Goal: Use online tool/utility: Use online tool/utility

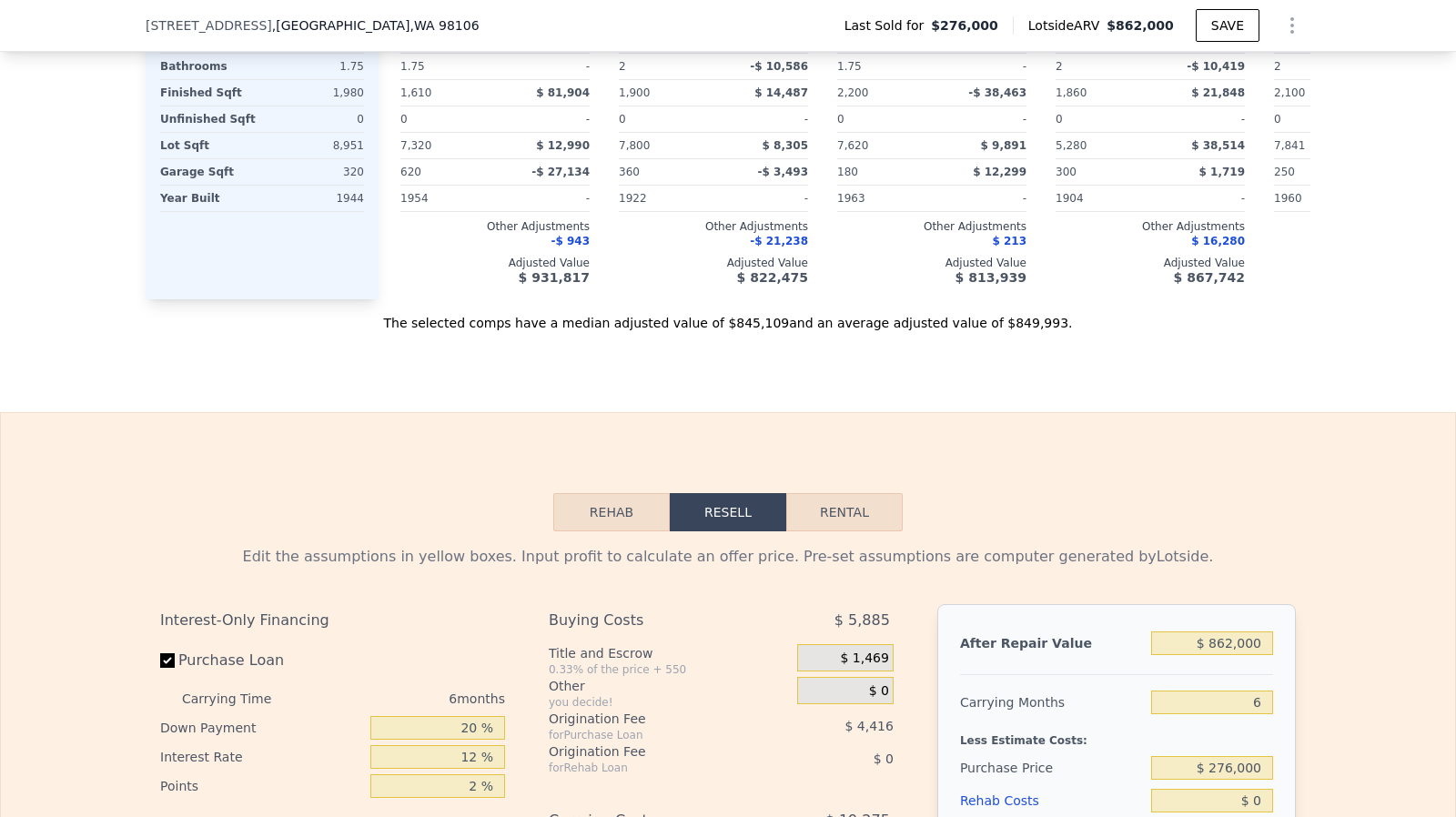
scroll to position [2705, 0]
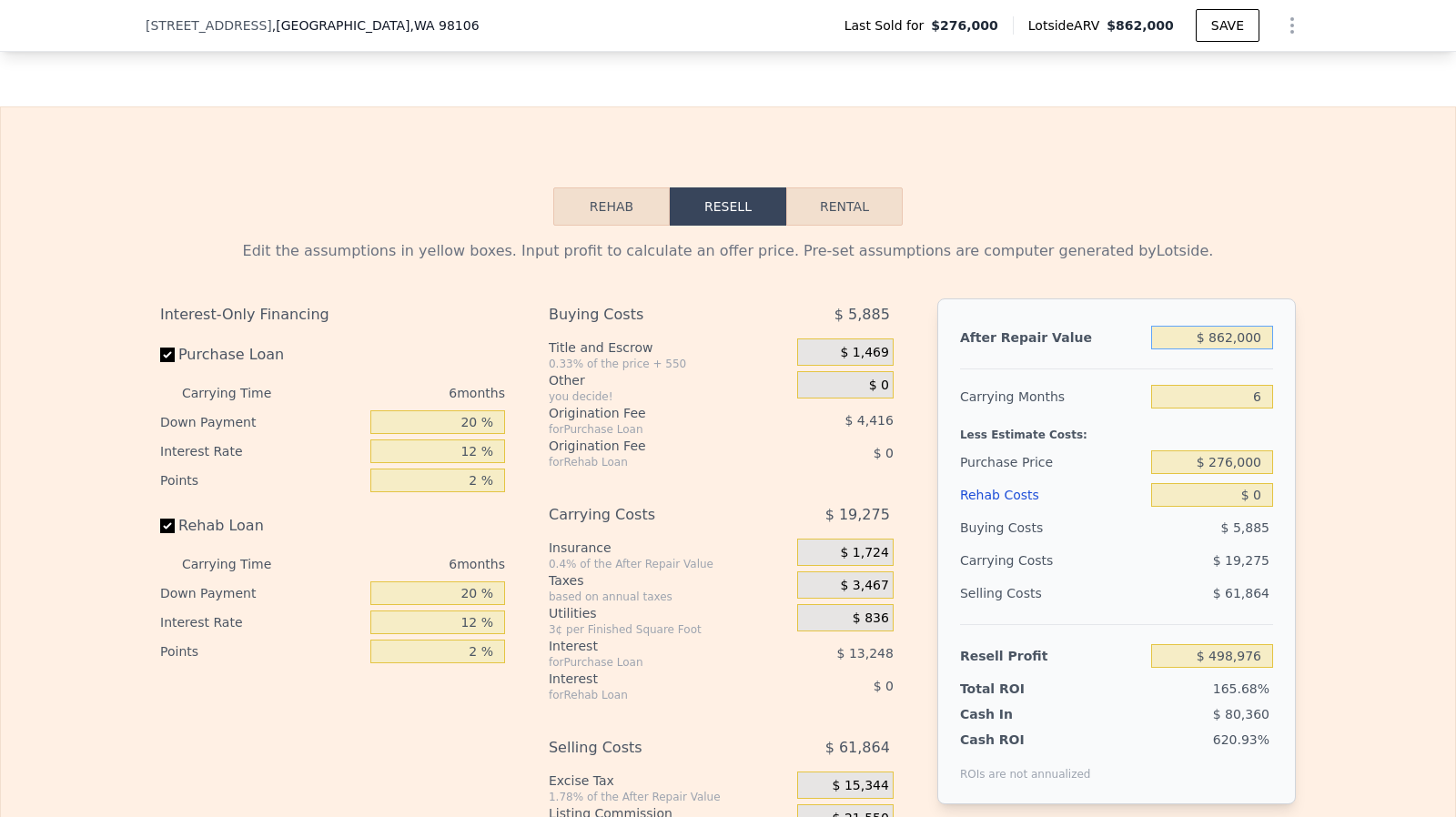
click at [1255, 349] on input "$ 862,000" at bounding box center [1213, 337] width 122 height 24
type input "$ 800"
type input "-$ 299,245"
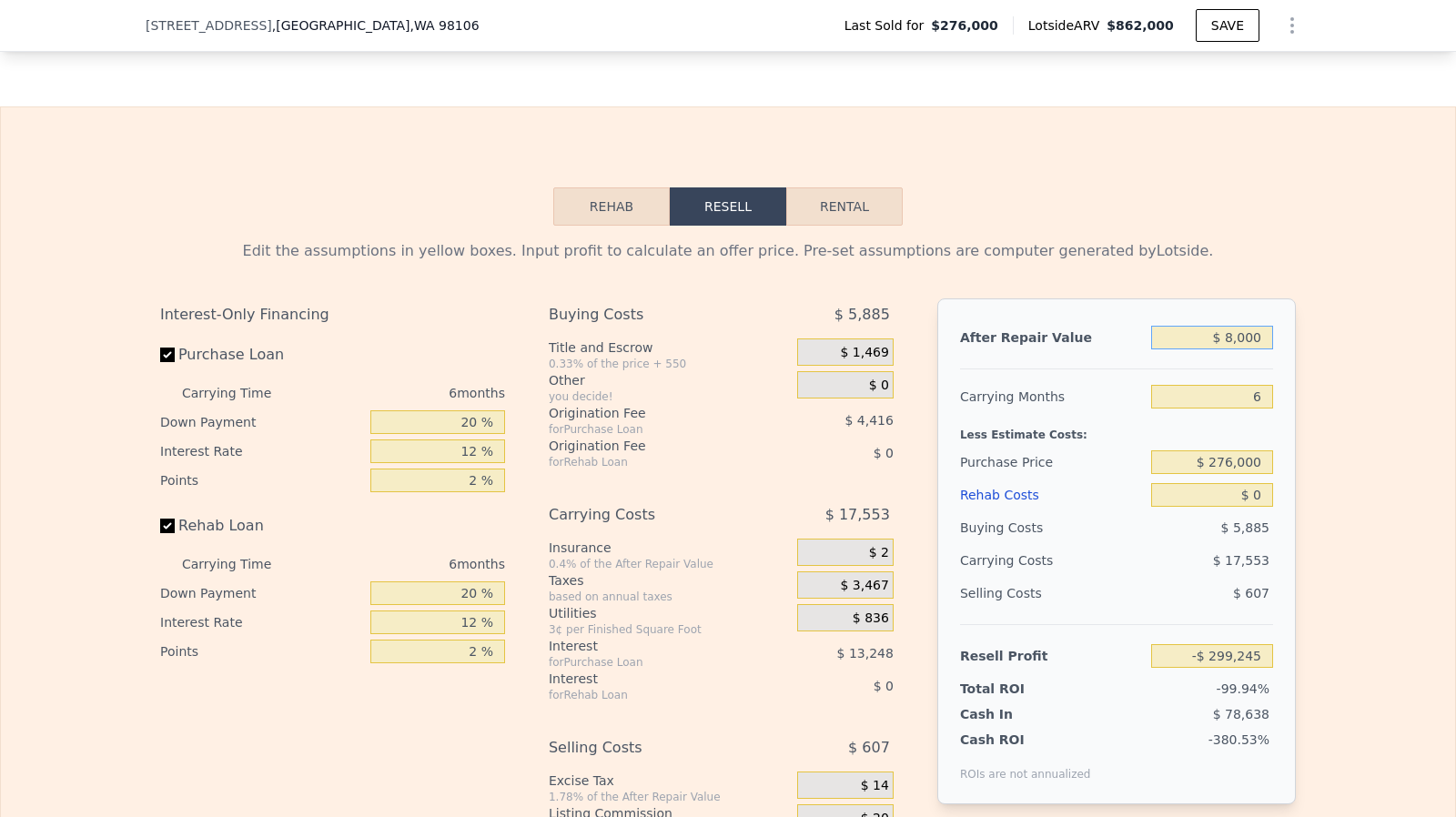
type input "$ 80,000"
type input "-$ 225,836"
type input "$ 800,000"
type input "$ 441,510"
type input "$ 800,000"
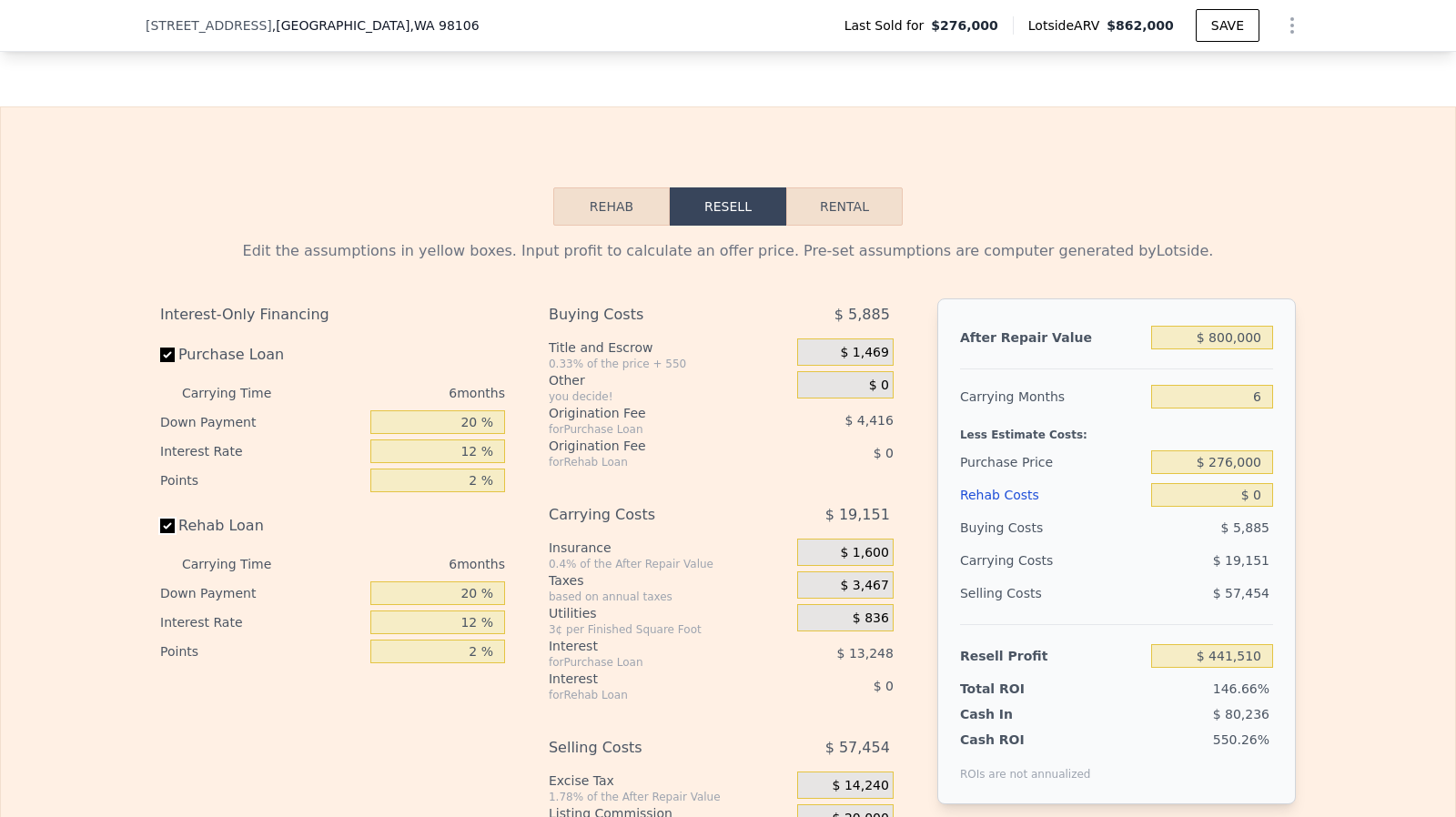
click at [160, 534] on input "Rehab Loan" at bounding box center [167, 525] width 14 height 14
checkbox input "false"
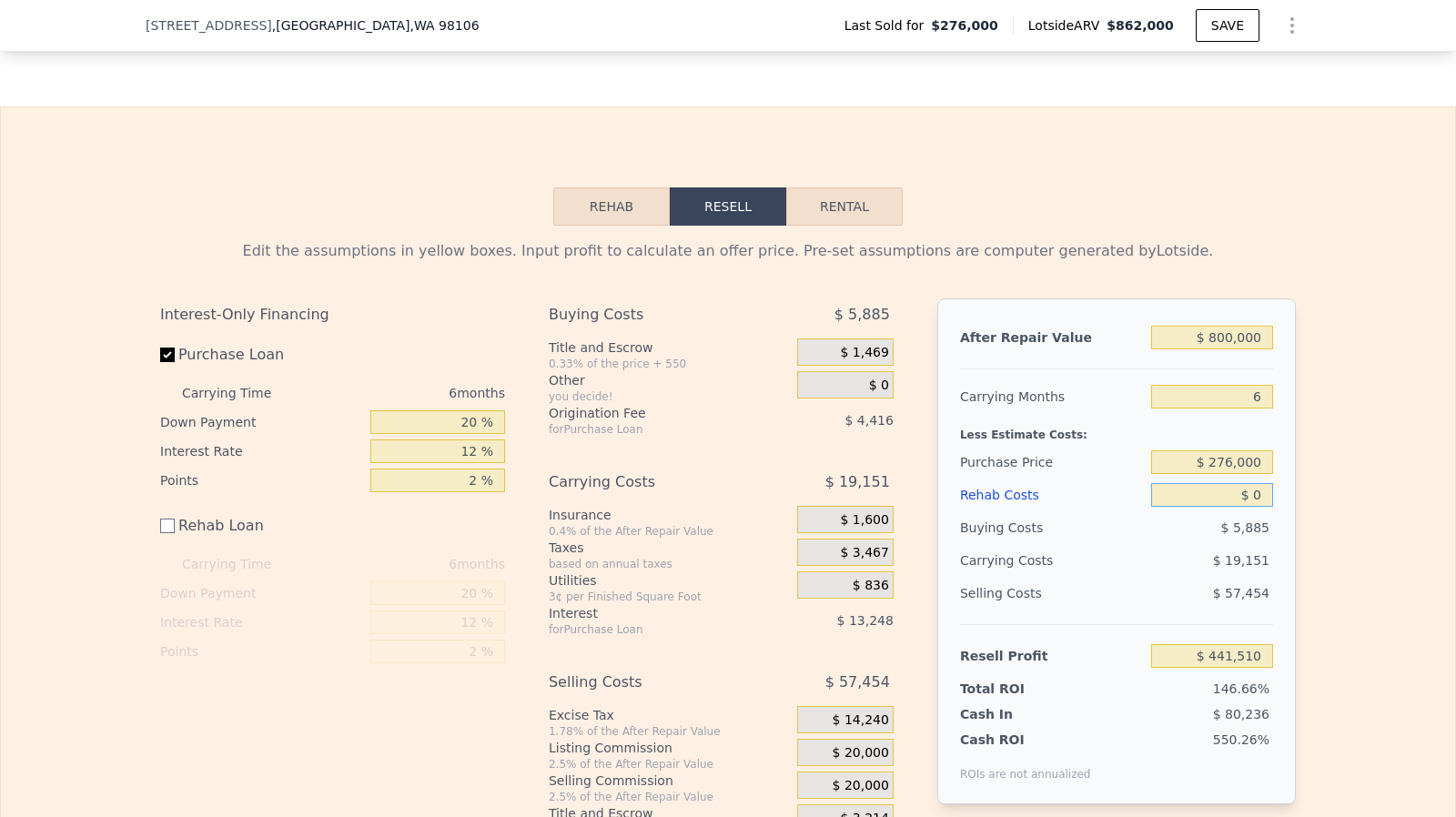
click at [1261, 507] on input "$ 0" at bounding box center [1213, 494] width 122 height 24
type input "$ 10,000"
type input "$ 431,510"
type input "$ 100,000"
type input "$ 341,510"
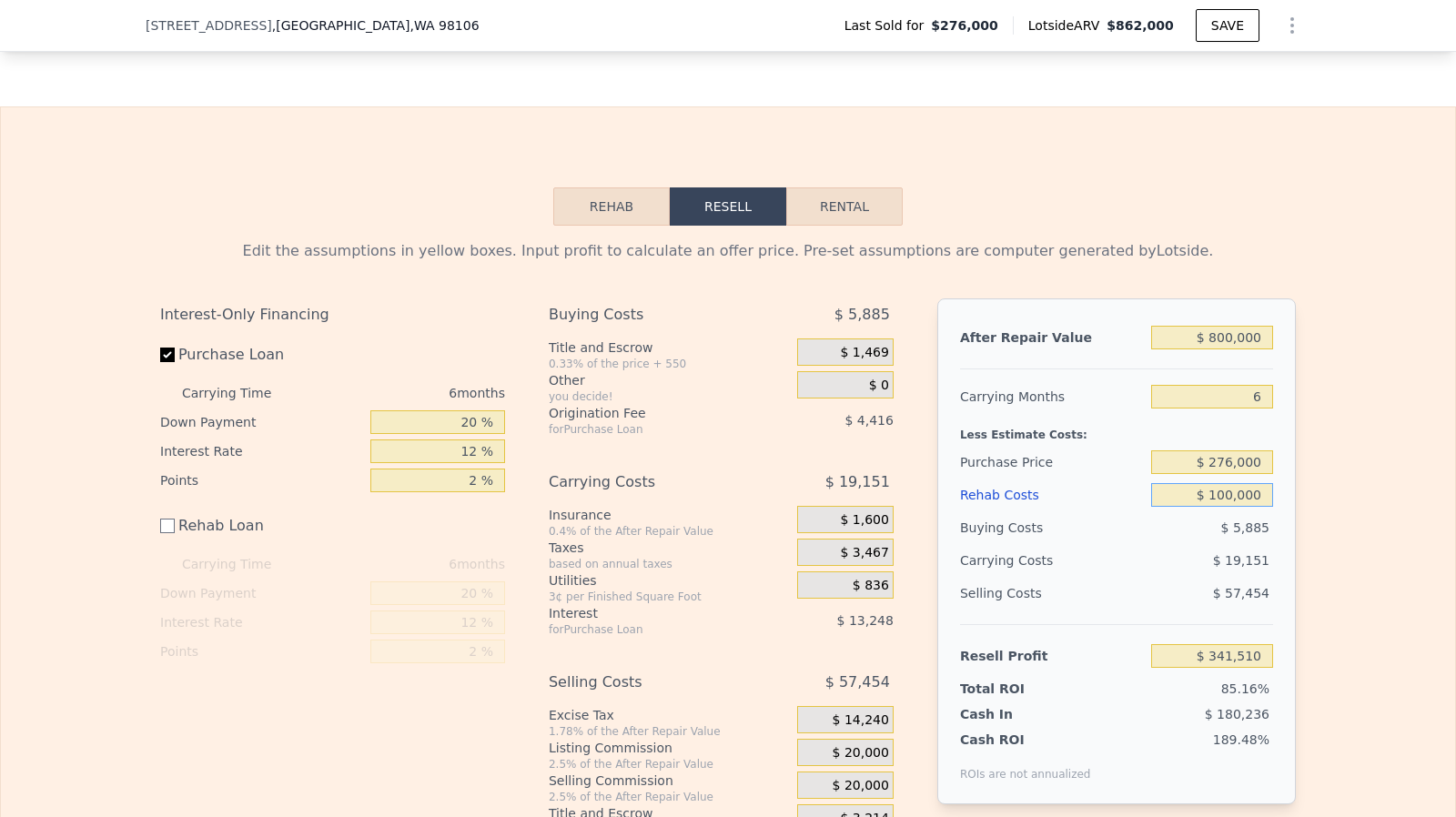
click at [1255, 499] on input "$ 100,000" at bounding box center [1213, 494] width 122 height 24
type input "$ 100,000"
click at [1234, 474] on input "$ 276,000" at bounding box center [1213, 462] width 122 height 24
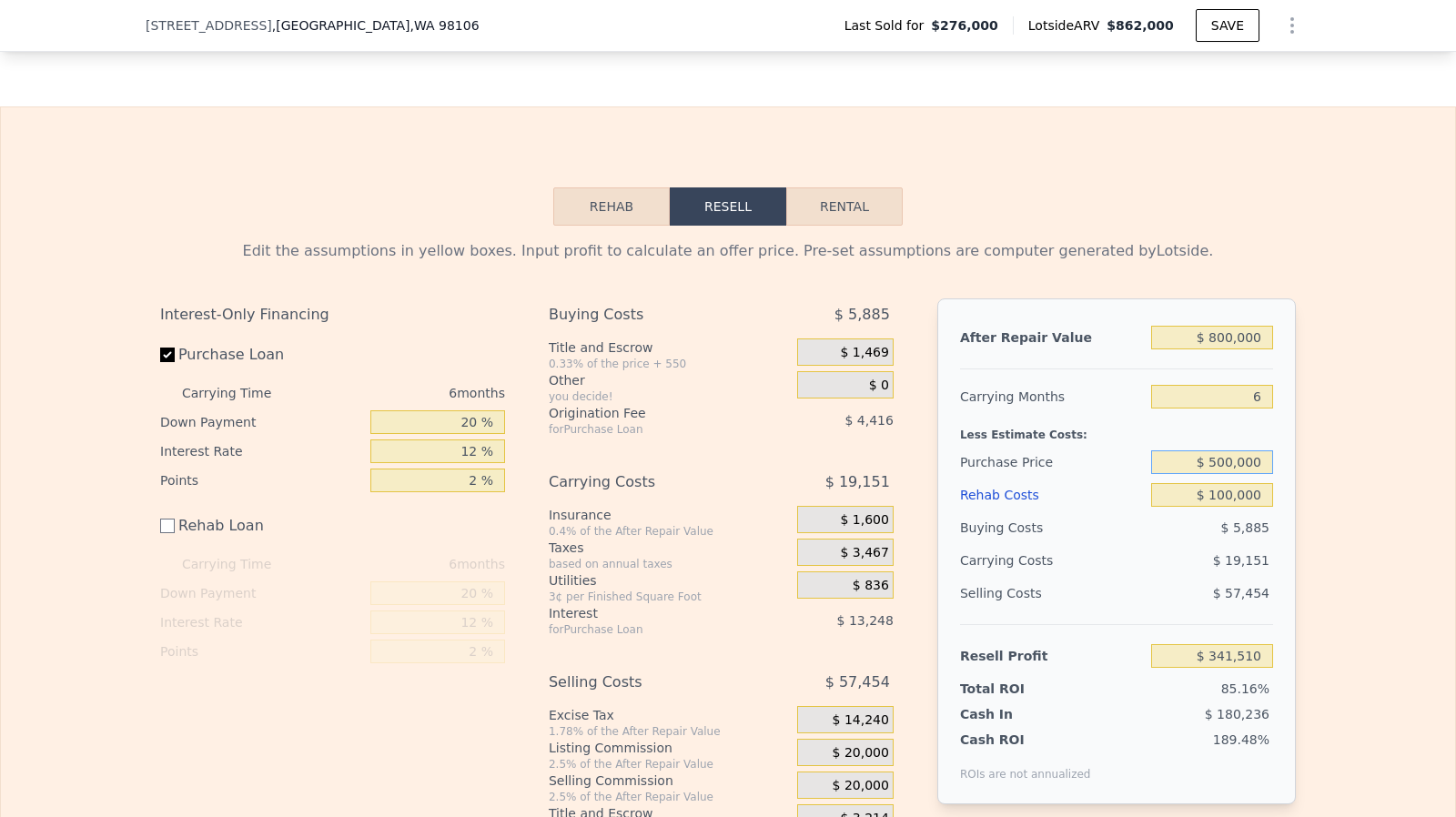
type input "$ 500,000"
click at [1240, 507] on input "$ 100,000" at bounding box center [1213, 494] width 122 height 24
type input "$ 102,428"
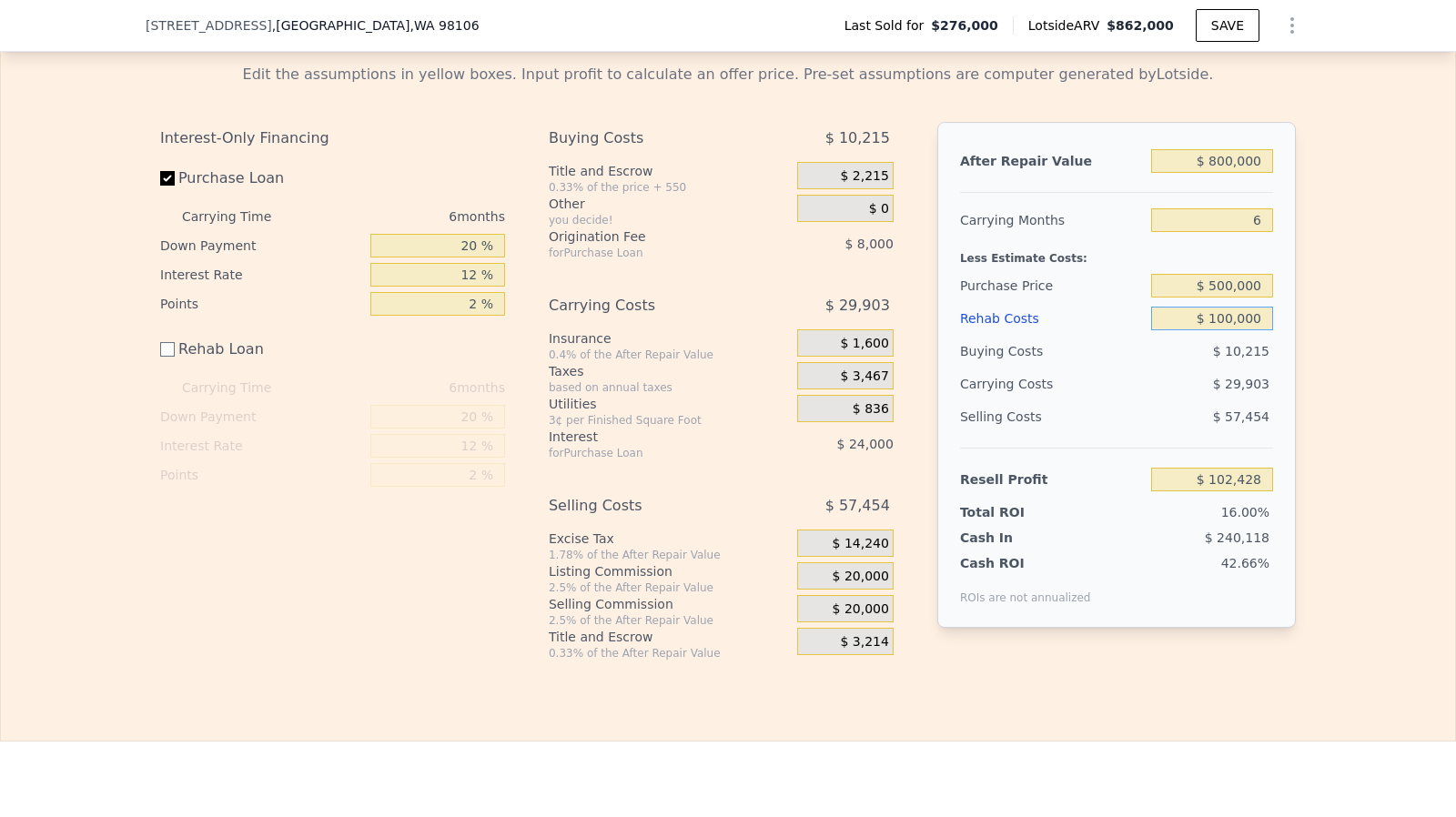
scroll to position [2882, 0]
click at [874, 583] on span "$ 20,000" at bounding box center [860, 575] width 56 height 16
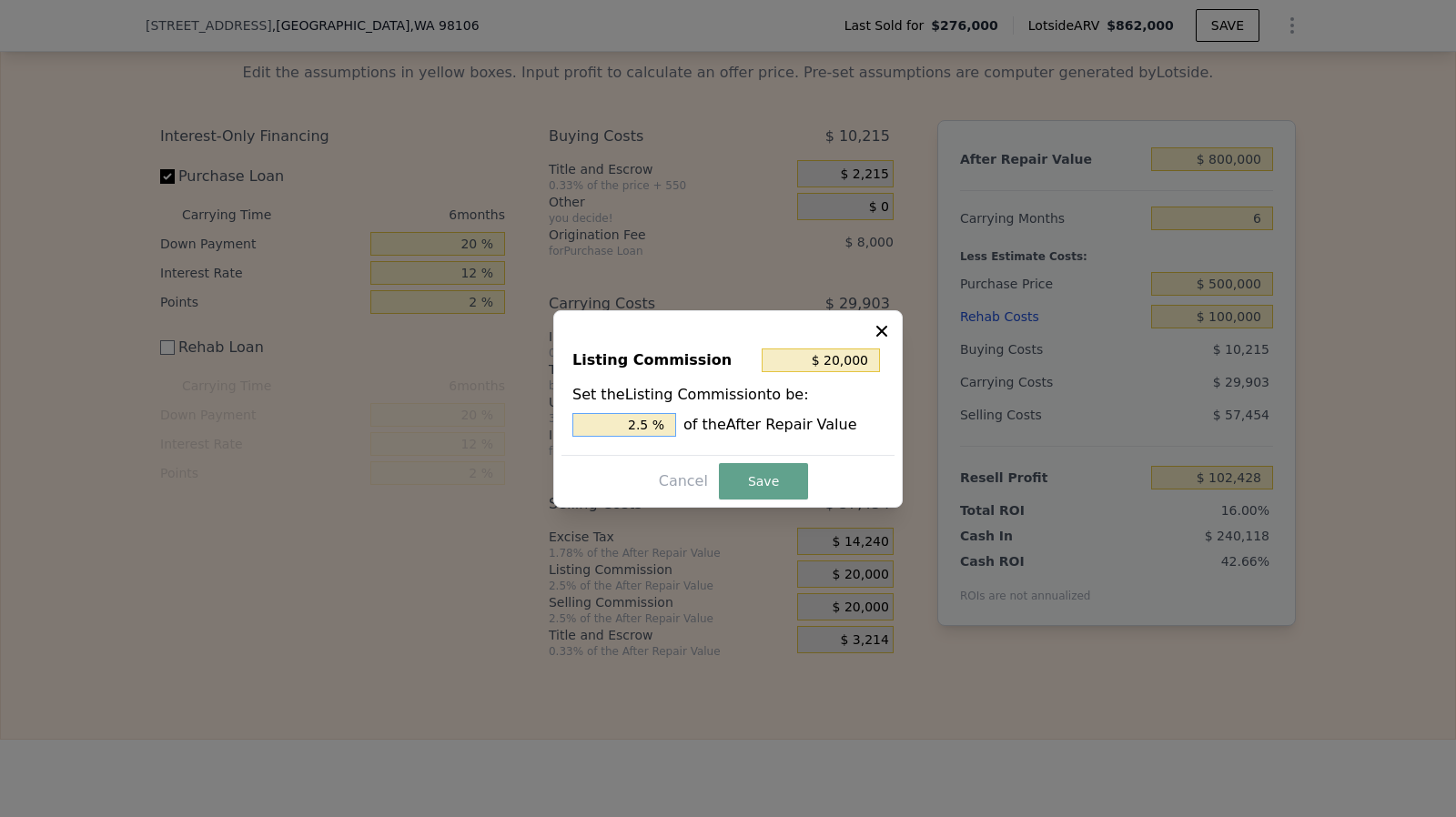
click at [672, 427] on input "2.5 %" at bounding box center [624, 425] width 104 height 24
type input "$ 16,000"
type input "2 %"
type input "$ 8,000"
type input "1. %"
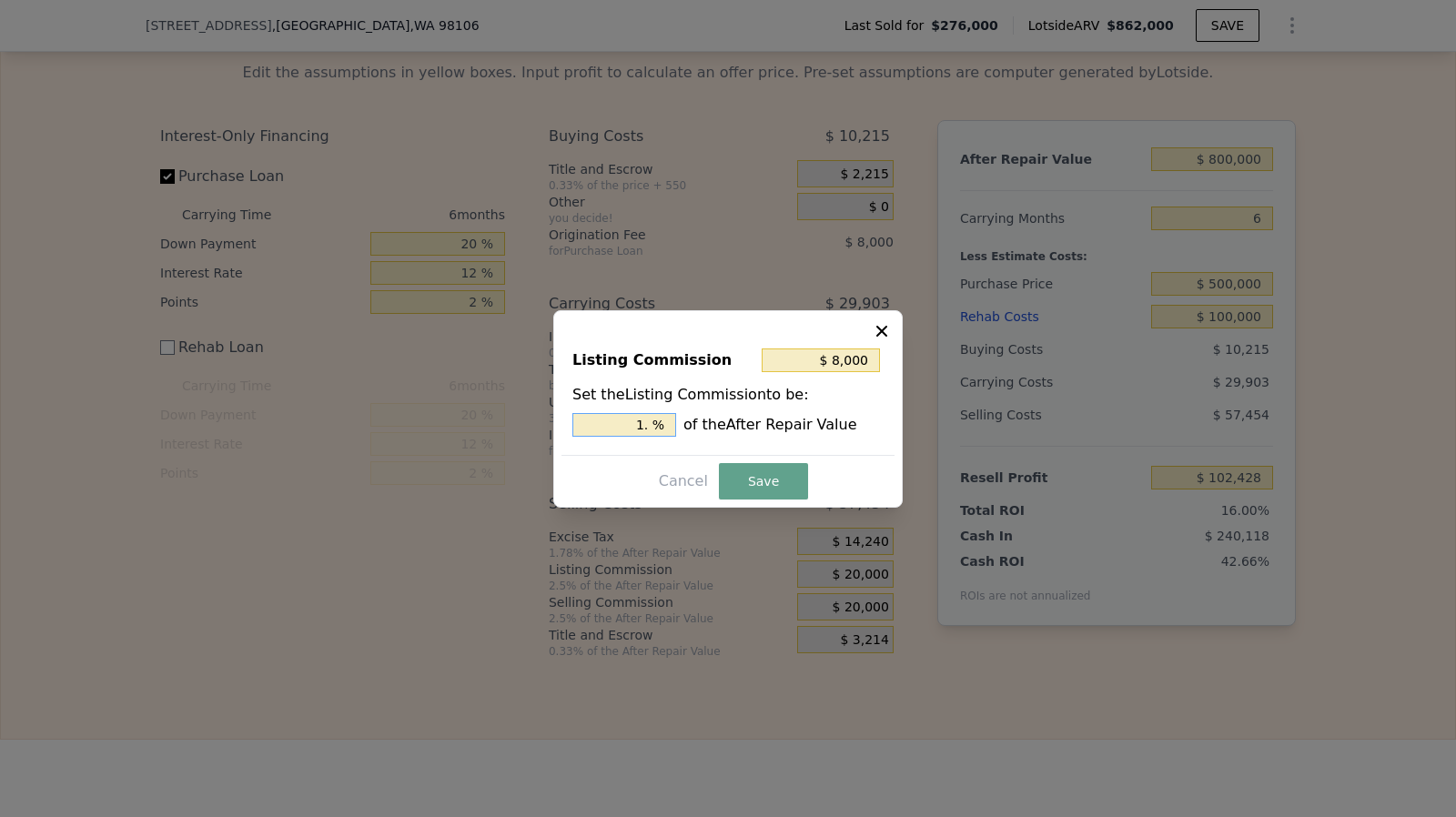
type input "$ 12,000"
type input "1.5 %"
click at [765, 484] on button "Save" at bounding box center [763, 481] width 89 height 36
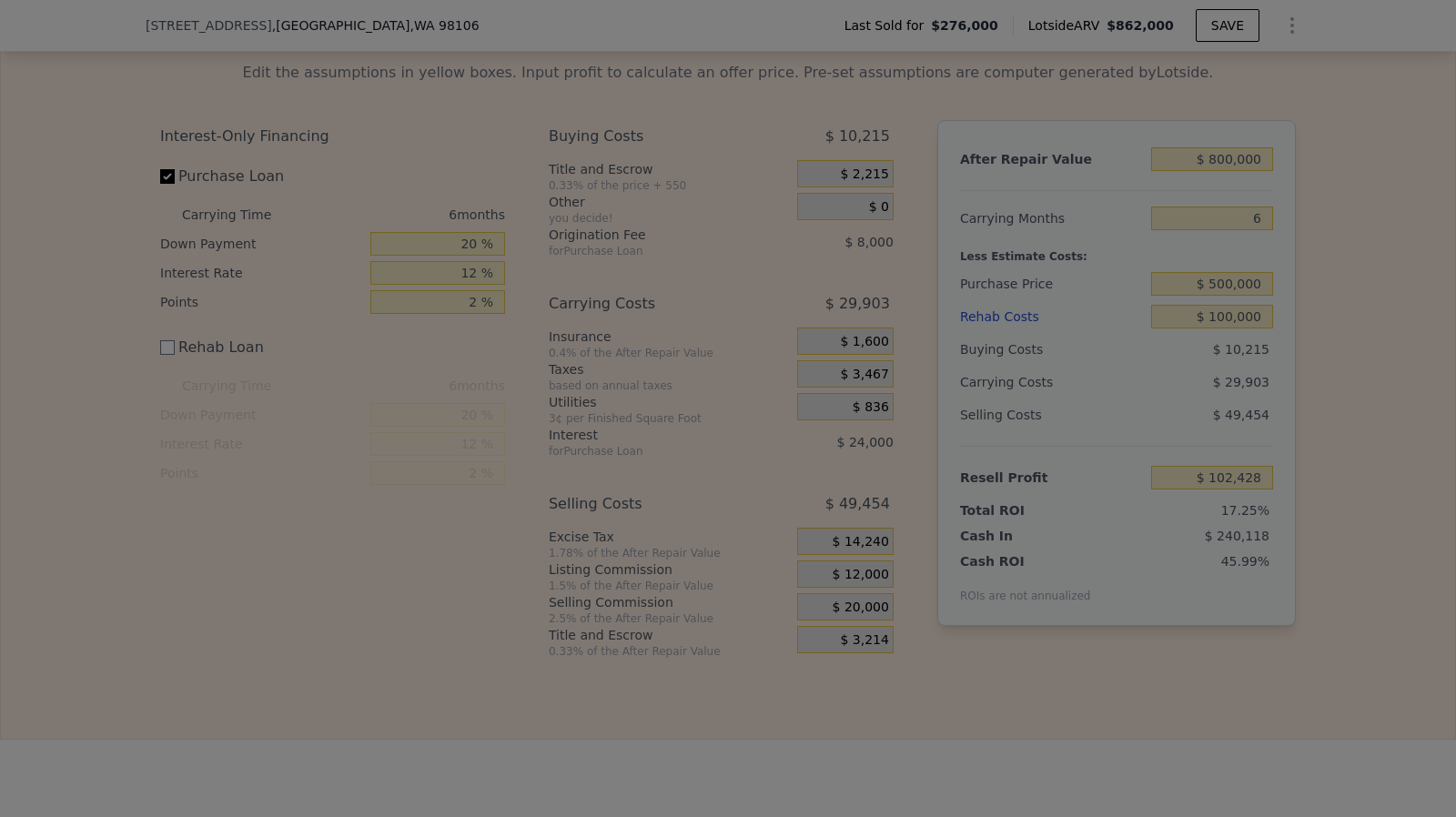
type input "$ 110,428"
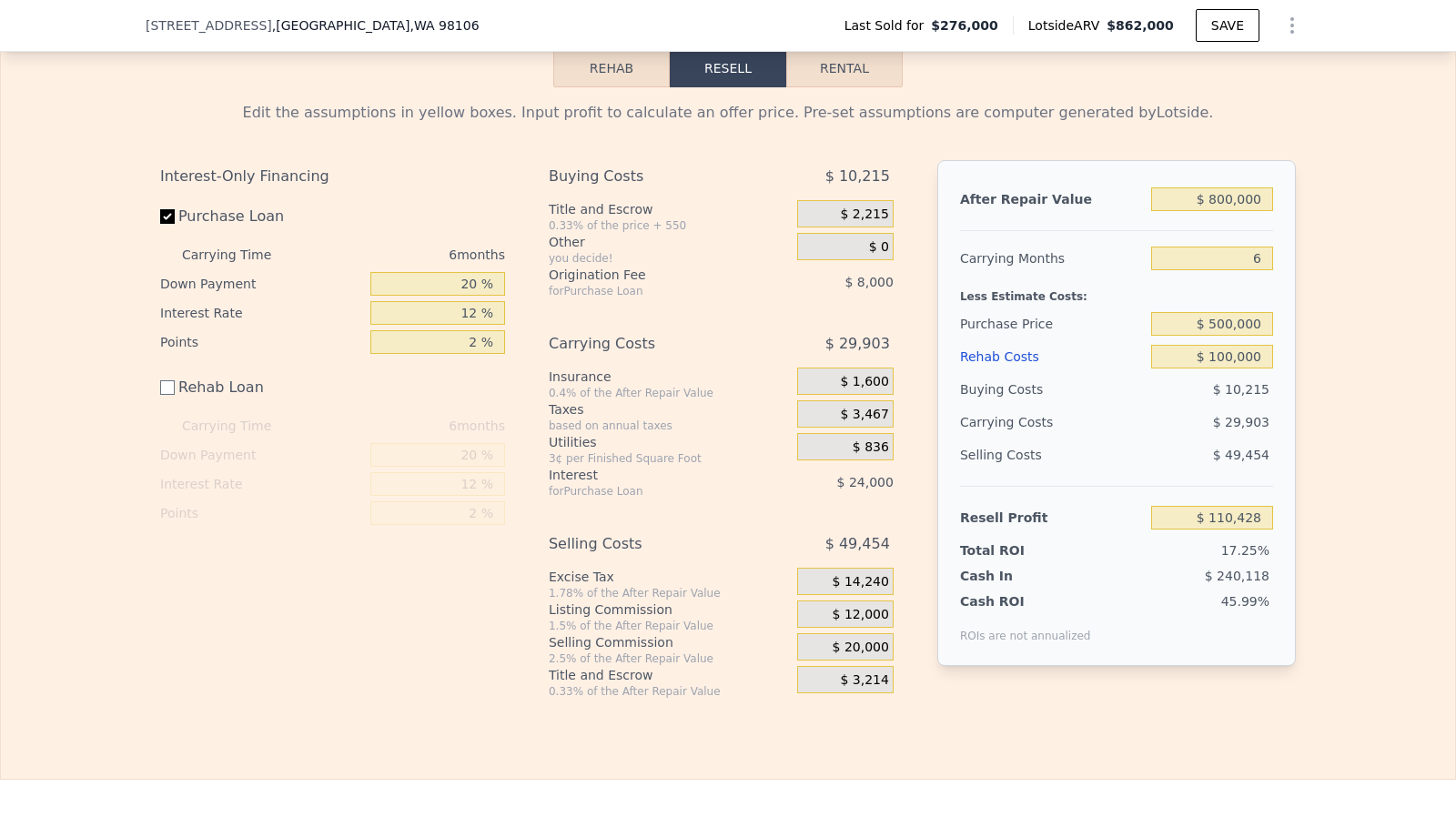
scroll to position [2841, 0]
